Goal: Information Seeking & Learning: Learn about a topic

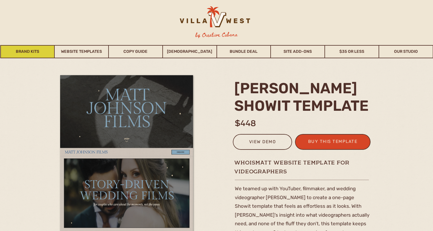
click at [42, 50] on link "Brand Kits" at bounding box center [28, 51] width 54 height 13
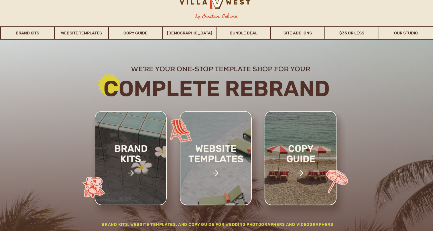
scroll to position [18, 0]
click at [234, 35] on link "Bundle Deal" at bounding box center [244, 33] width 54 height 13
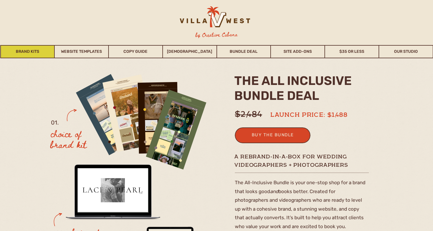
click at [32, 51] on link "Brand Kits" at bounding box center [28, 51] width 54 height 13
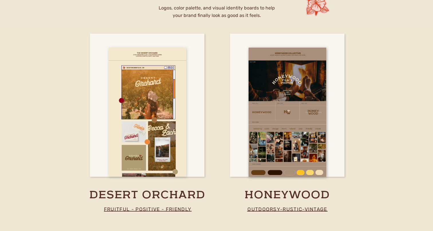
scroll to position [1335, 0]
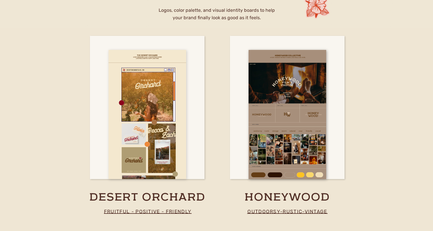
click at [137, 82] on div at bounding box center [148, 114] width 78 height 129
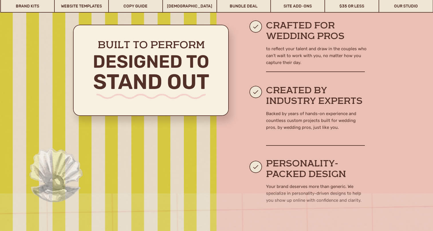
scroll to position [334, 0]
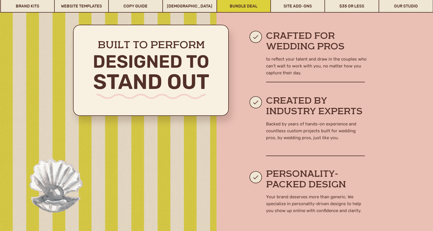
click at [253, 7] on link "Bundle Deal" at bounding box center [244, 5] width 54 height 13
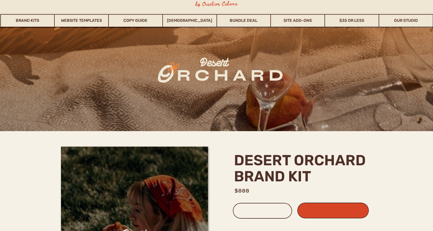
scroll to position [30, 0]
